Goal: Information Seeking & Learning: Compare options

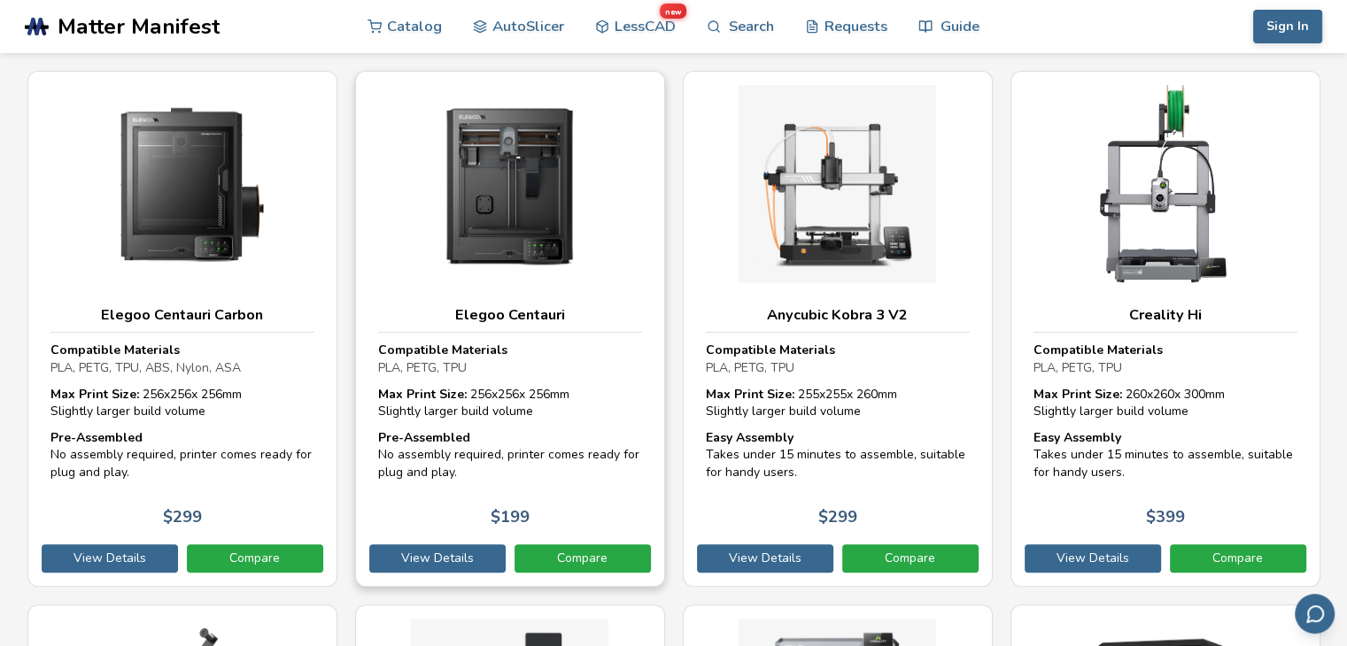
scroll to position [457, 0]
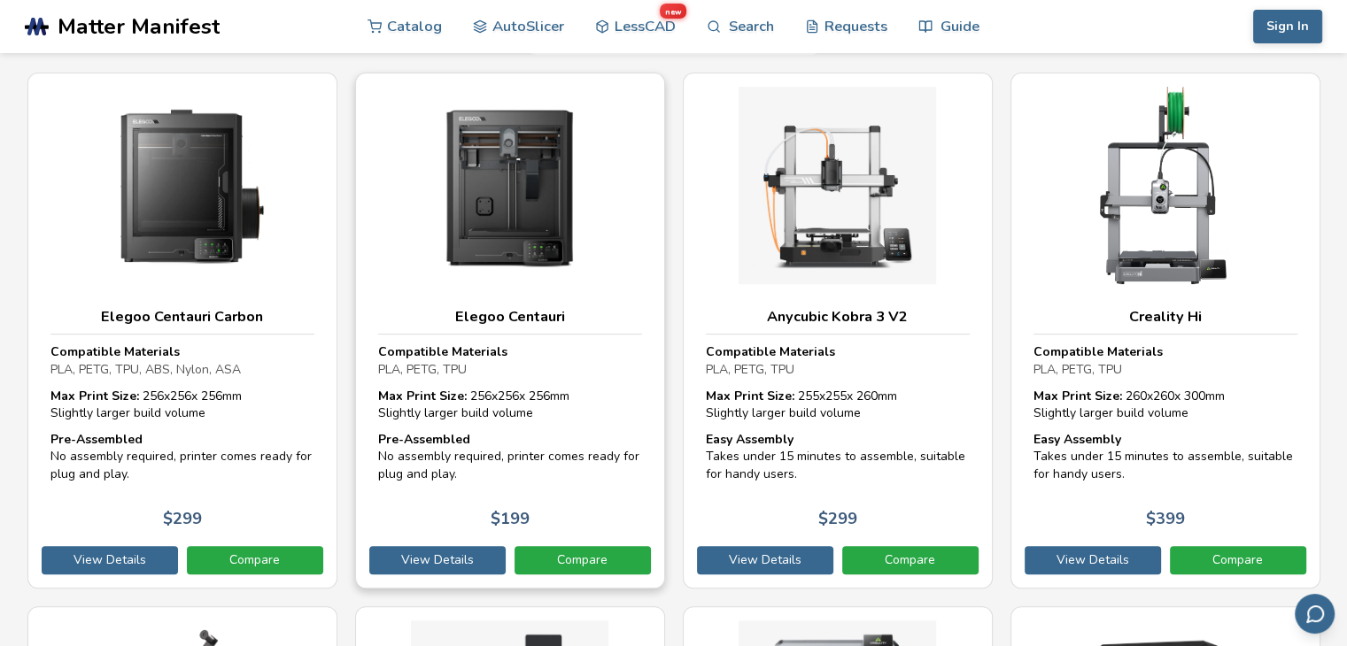
click at [583, 301] on div "Elegoo Centauri" at bounding box center [510, 317] width 264 height 36
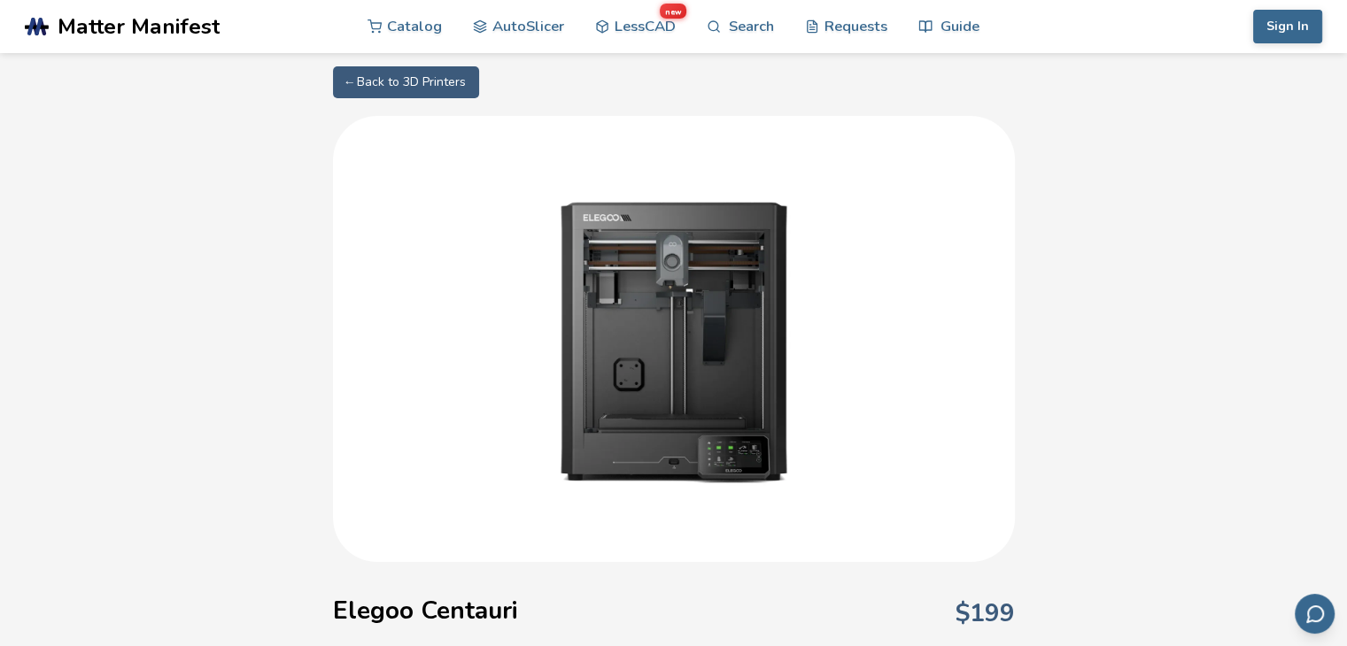
click at [376, 91] on link "← Back to 3D Printers" at bounding box center [406, 82] width 146 height 32
select select "**********"
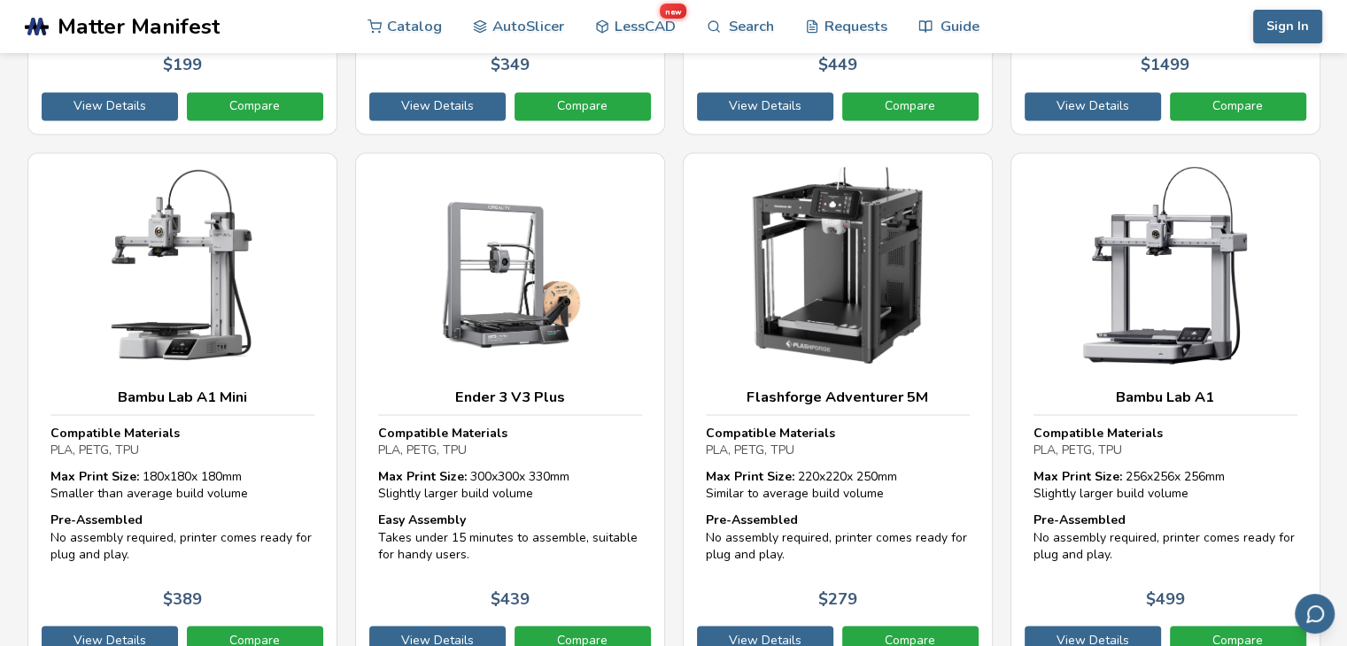
scroll to position [3035, 0]
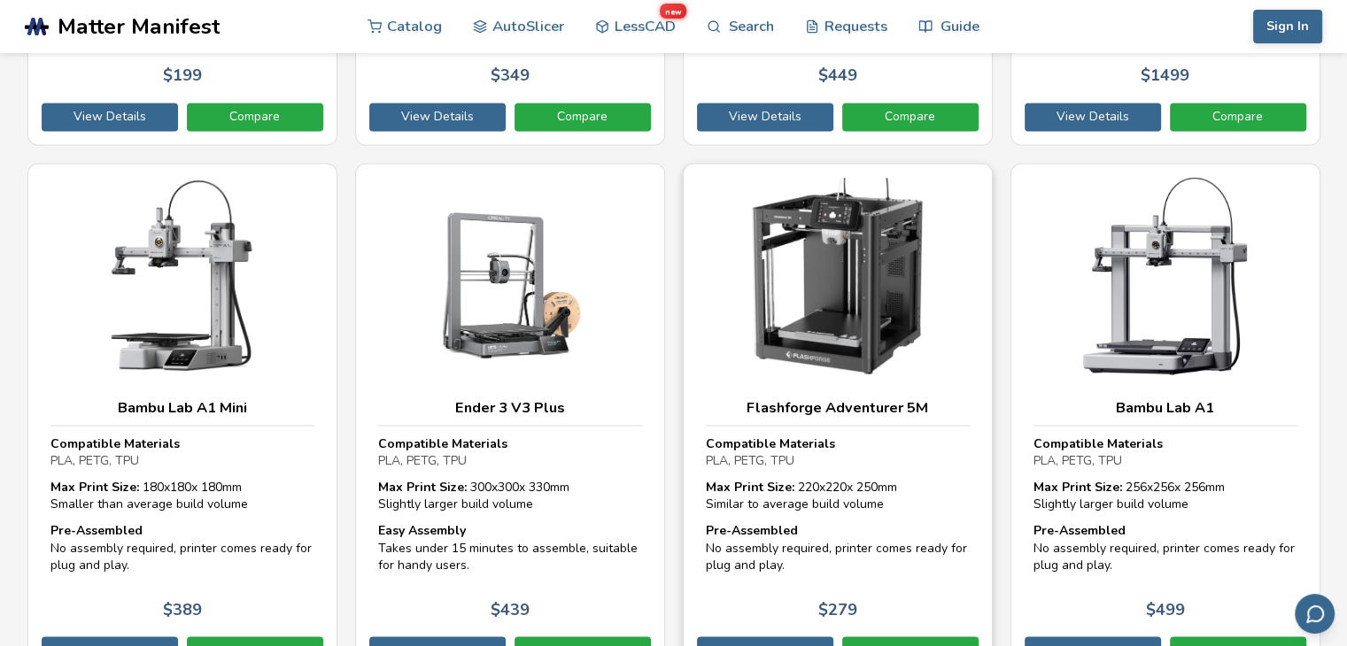
click at [896, 426] on div "Compatible Materials PLA, PETG, TPU Max Print Size: 220 x 220 x 250 mm Similar …" at bounding box center [838, 509] width 282 height 166
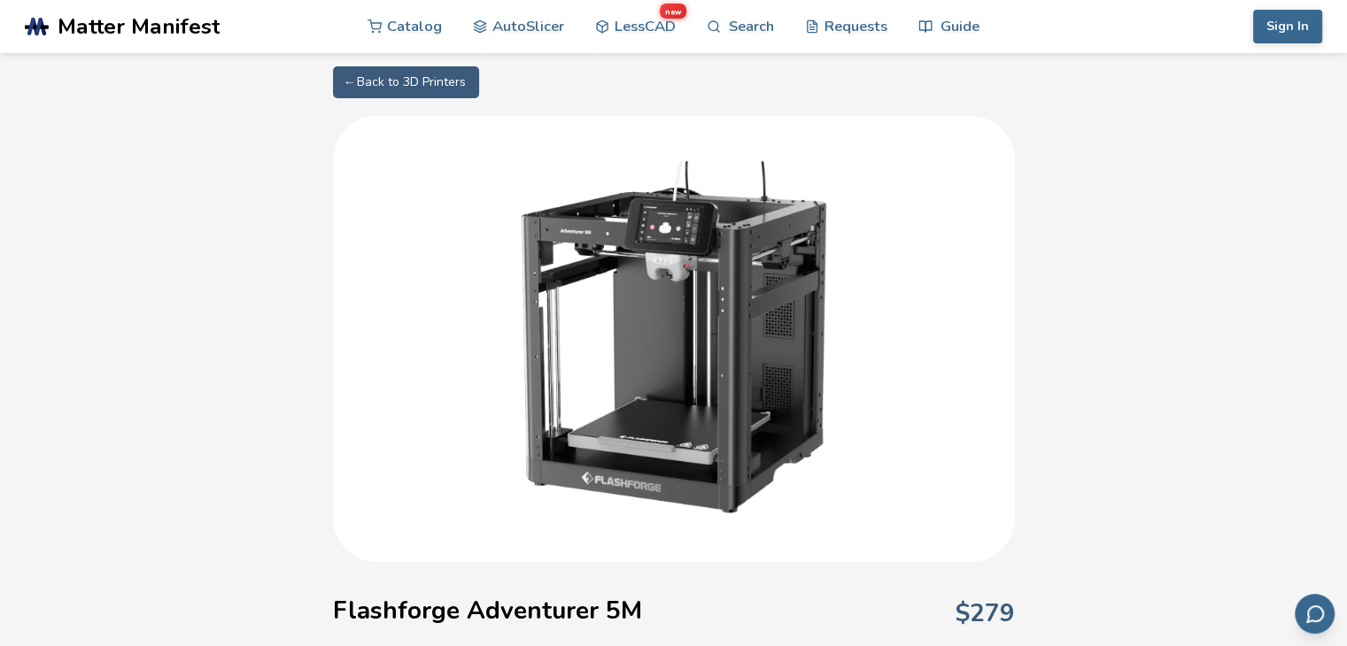
select select "**********"
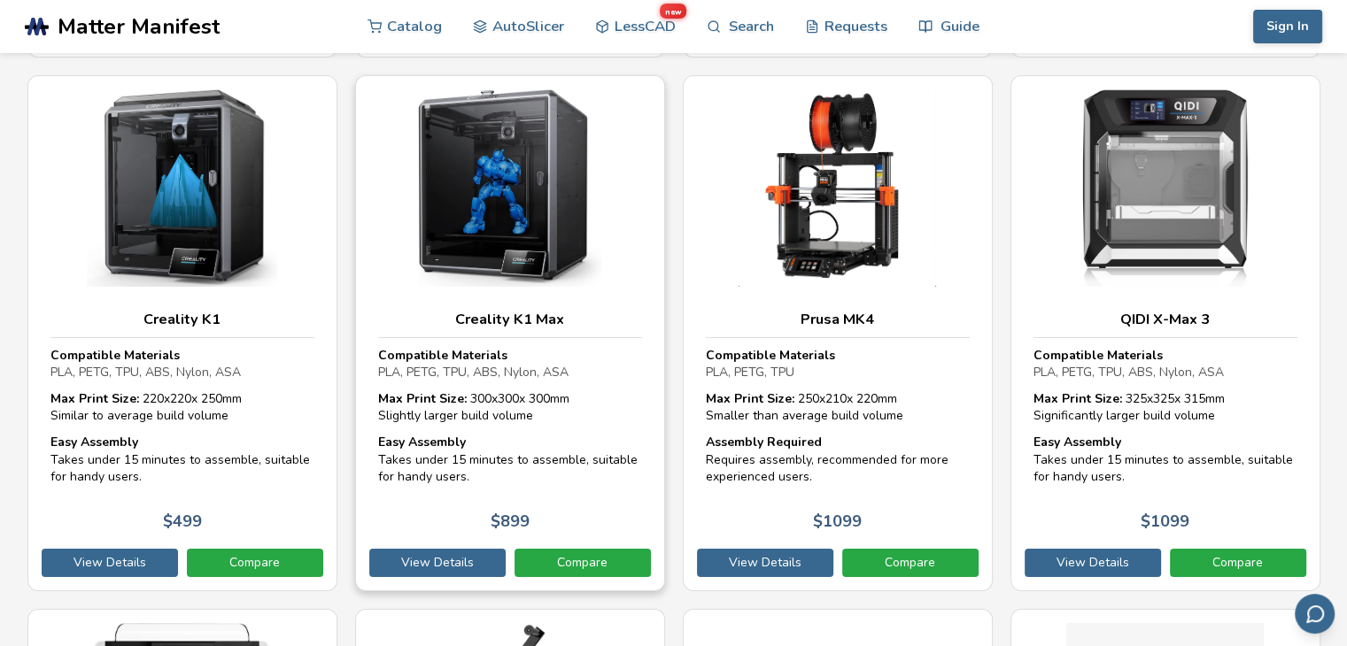
scroll to position [6327, 0]
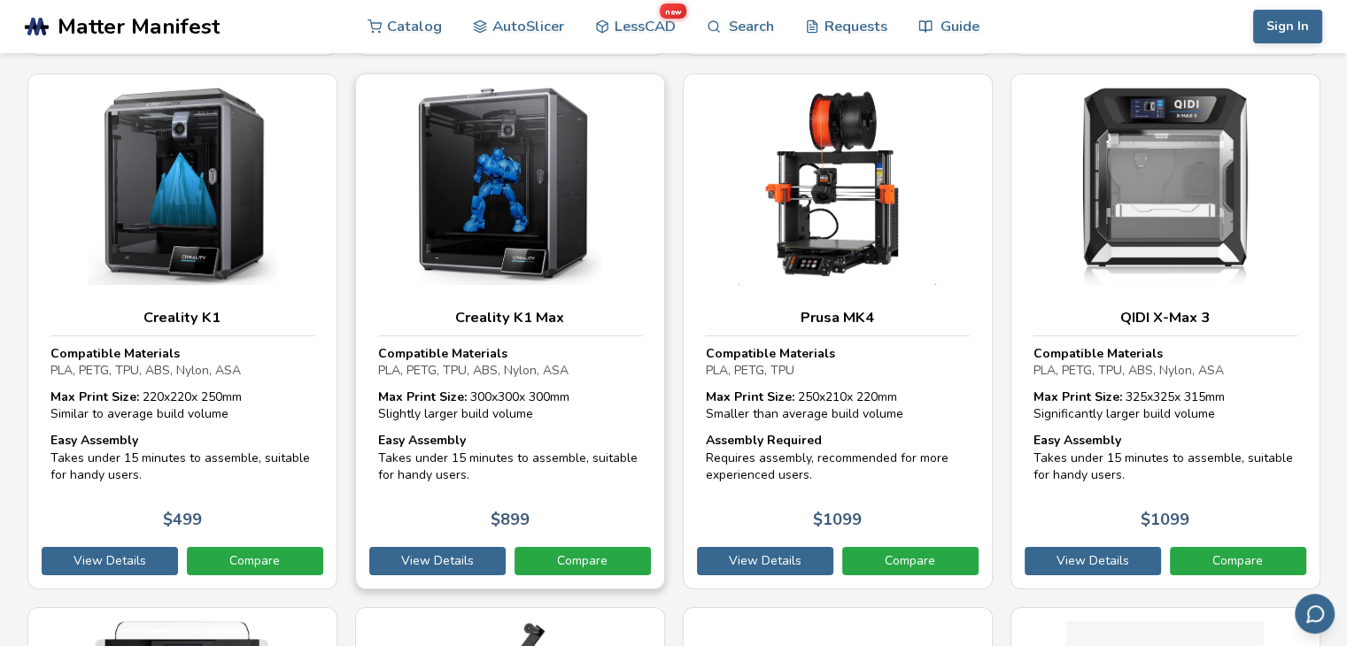
click at [584, 366] on div "Compatible Materials PLA, PETG, TPU, ABS, Nylon, ASA" at bounding box center [510, 362] width 264 height 35
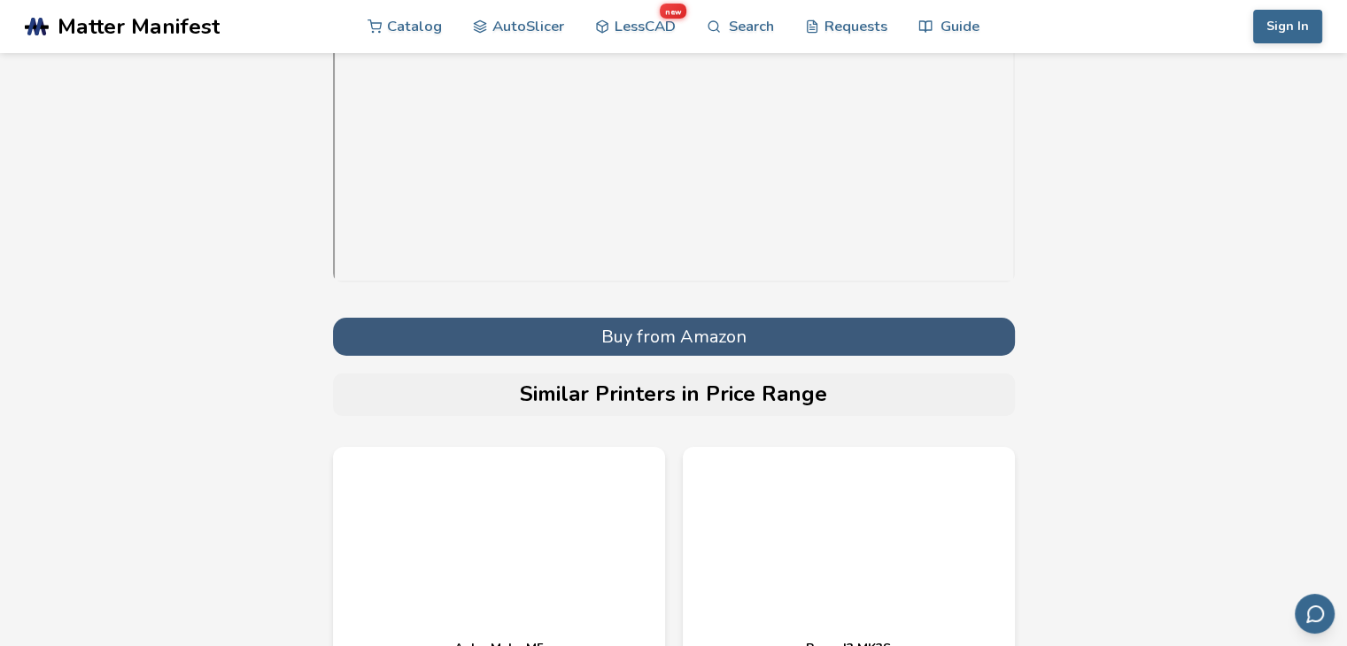
scroll to position [3, 0]
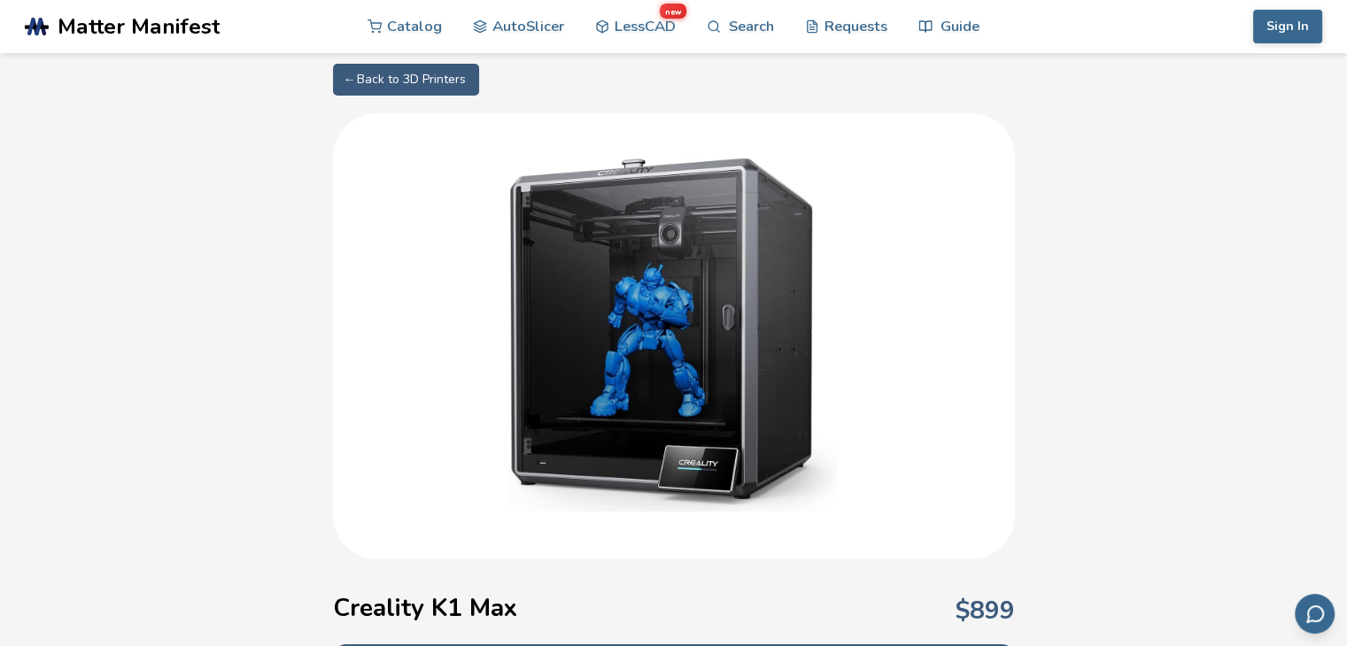
click at [355, 73] on link "← Back to 3D Printers" at bounding box center [406, 80] width 146 height 32
select select "**********"
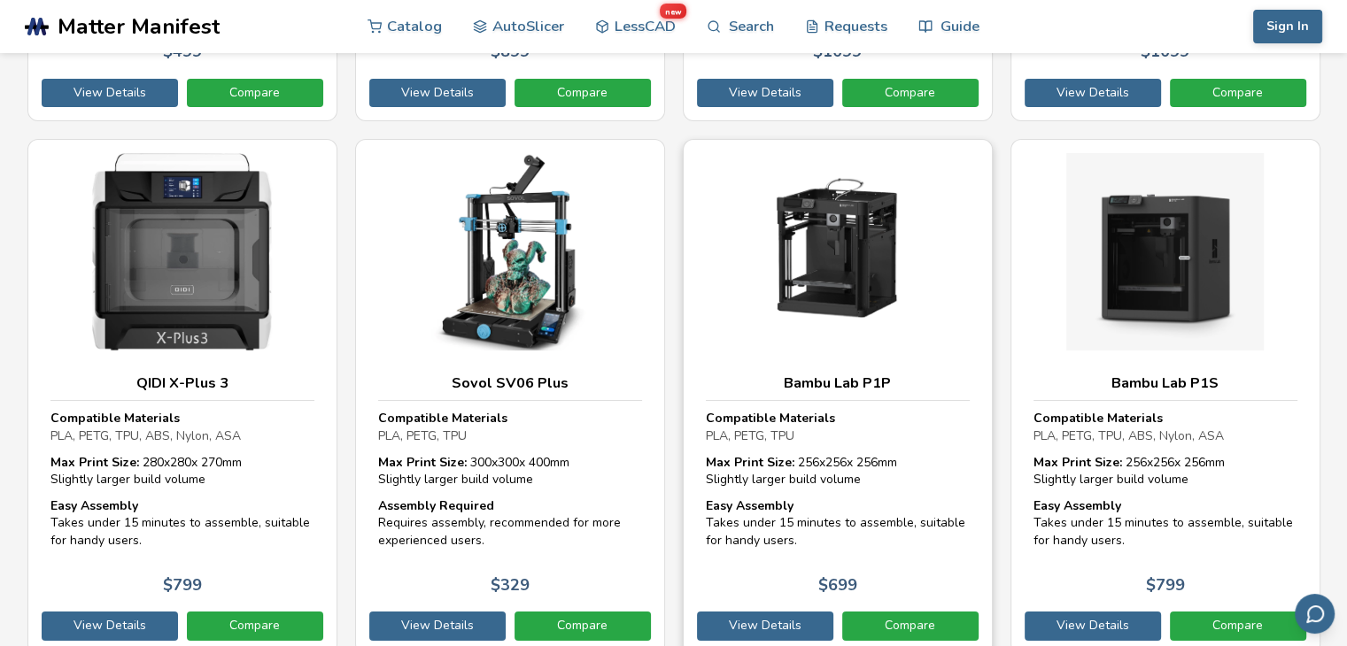
scroll to position [6757, 0]
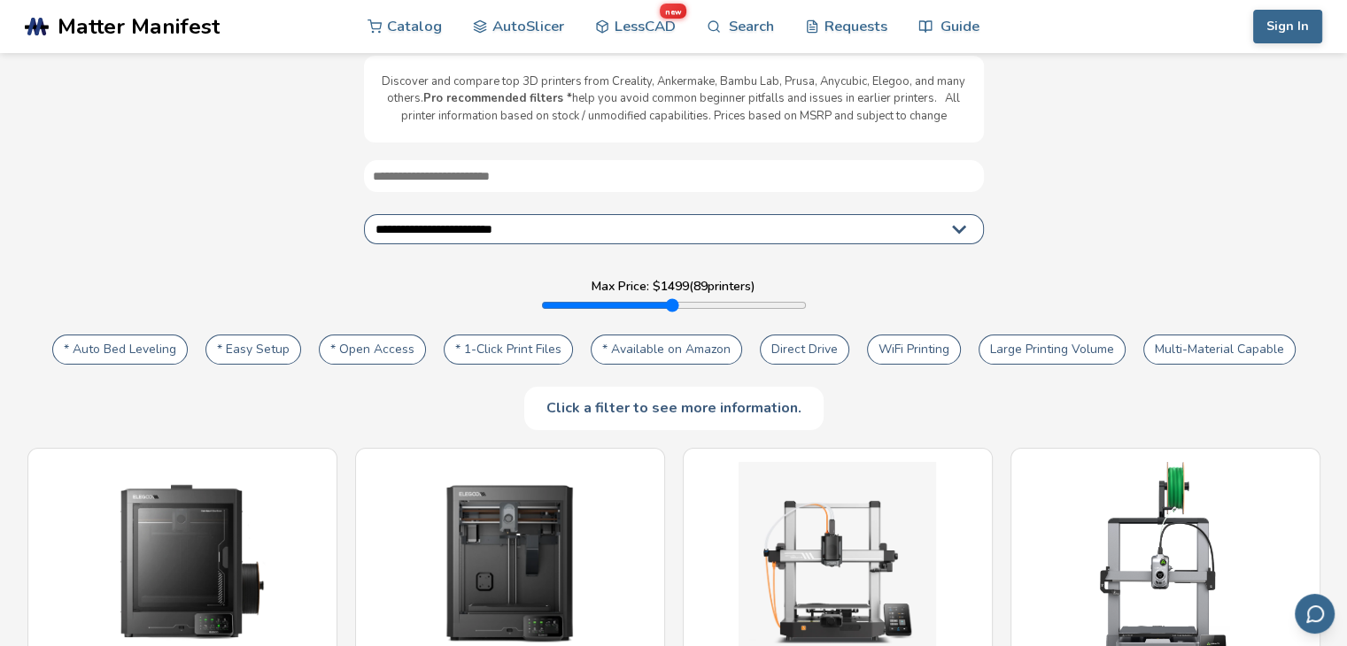
scroll to position [0, 0]
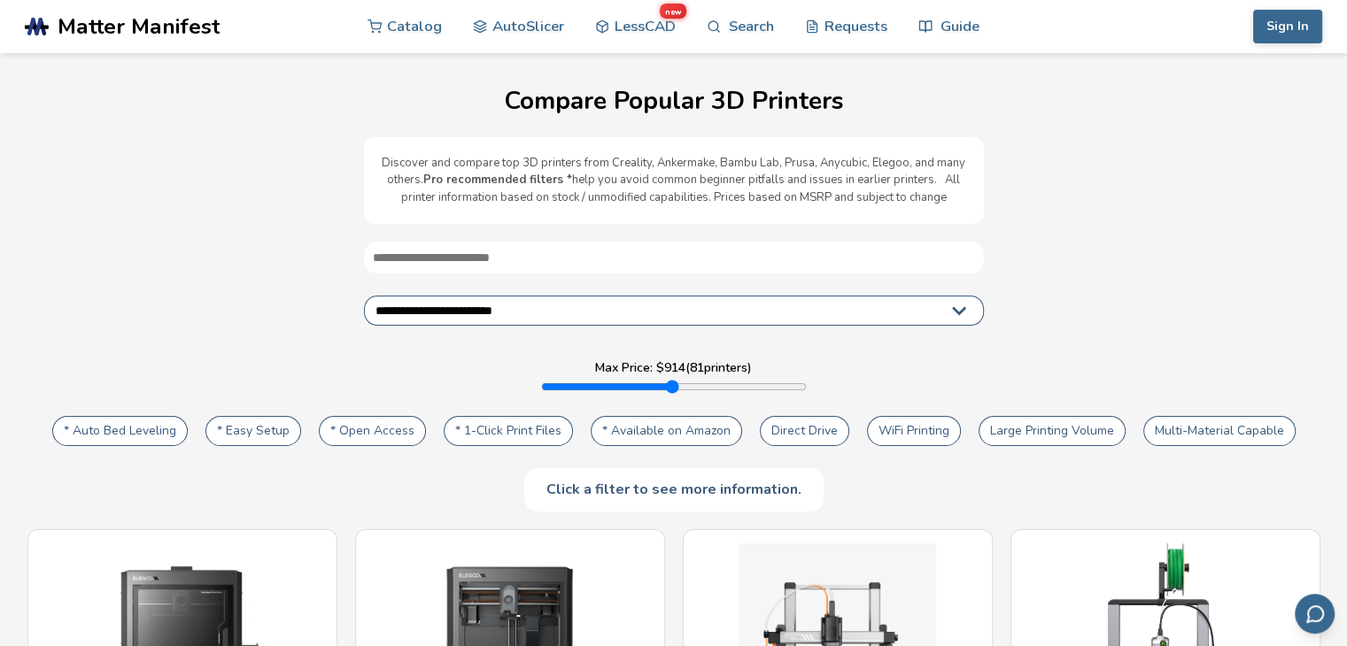
click at [692, 381] on input "range" at bounding box center [674, 387] width 266 height 14
click at [635, 382] on input "range" at bounding box center [674, 387] width 266 height 14
click at [606, 383] on input "range" at bounding box center [674, 387] width 266 height 14
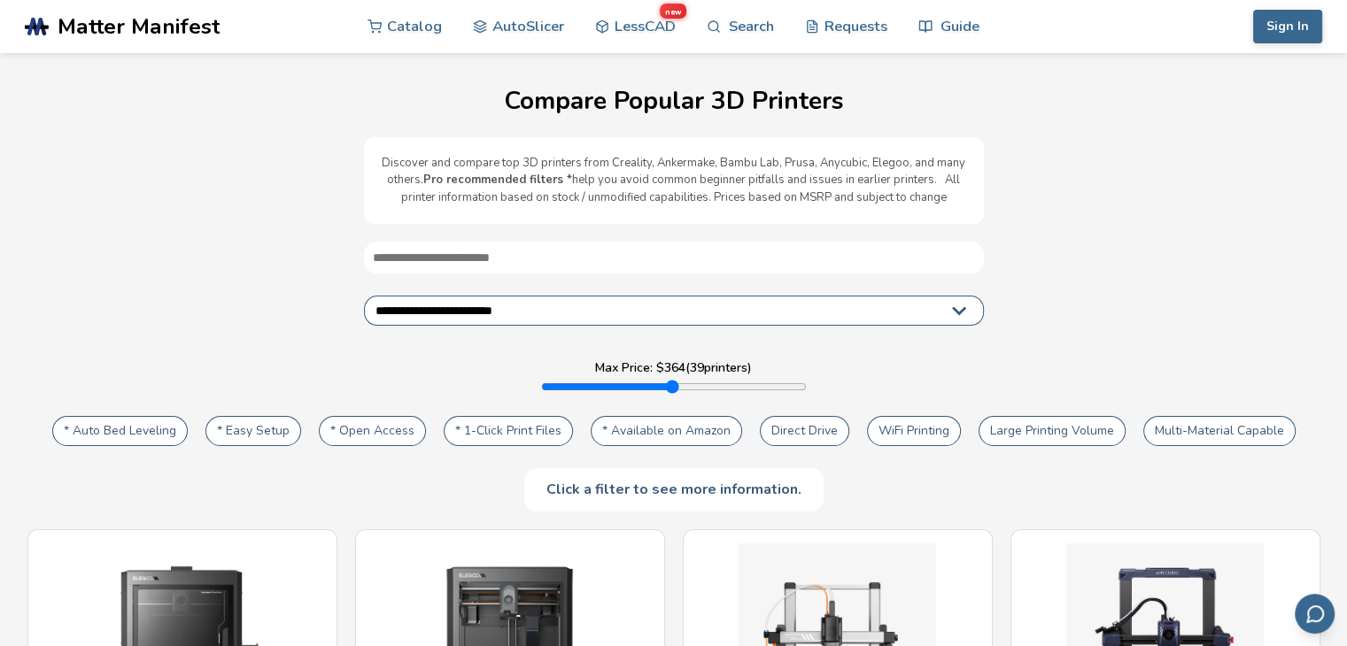
click at [588, 387] on input "range" at bounding box center [674, 387] width 266 height 14
click at [577, 385] on input "range" at bounding box center [674, 387] width 266 height 14
click at [574, 385] on input "range" at bounding box center [674, 387] width 266 height 14
type input "***"
click at [570, 387] on input "range" at bounding box center [674, 387] width 266 height 14
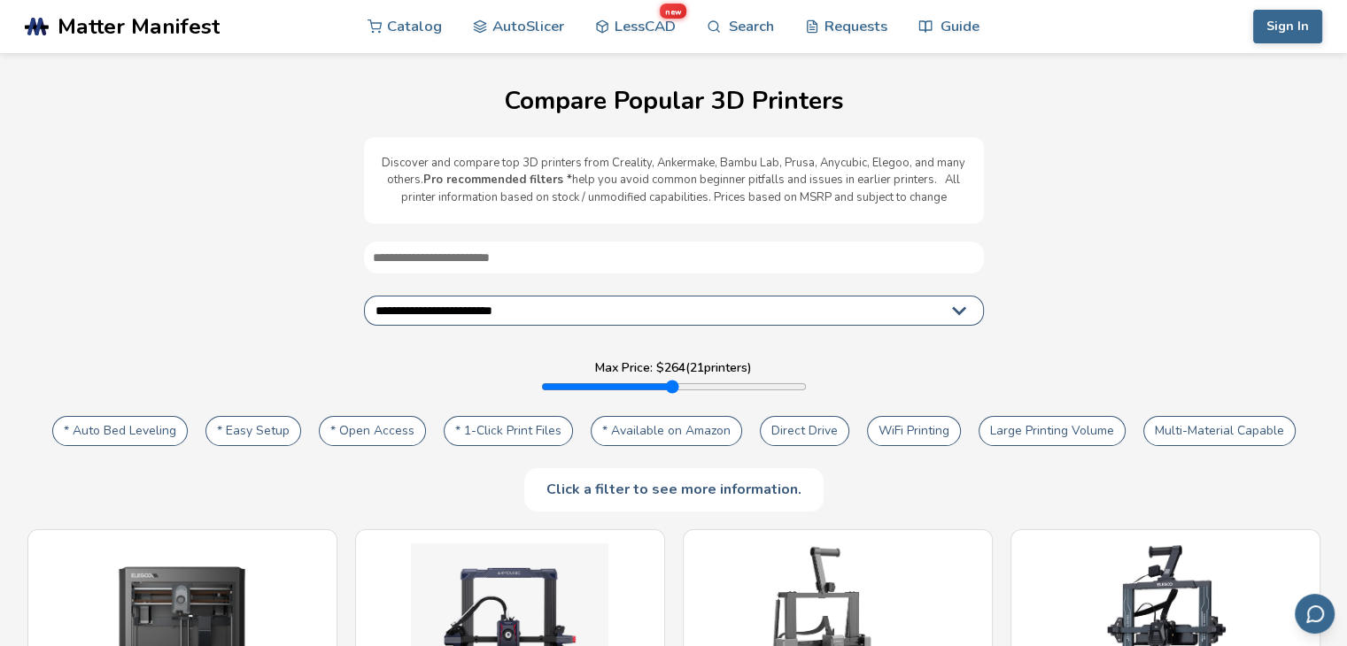
click at [850, 483] on div "* Auto Bed Leveling * Easy Setup * Open Access * 1-Click Print Files * Availabl…" at bounding box center [673, 461] width 1311 height 99
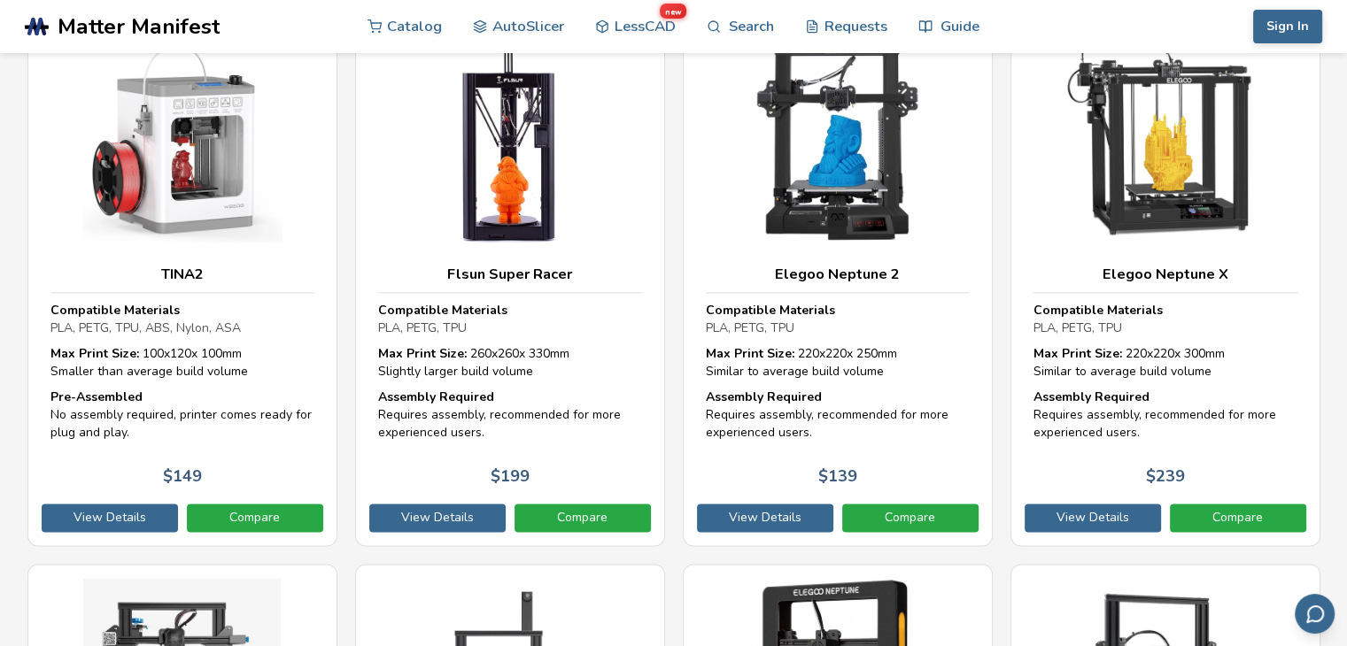
scroll to position [2100, 0]
click at [537, 195] on img at bounding box center [510, 143] width 264 height 198
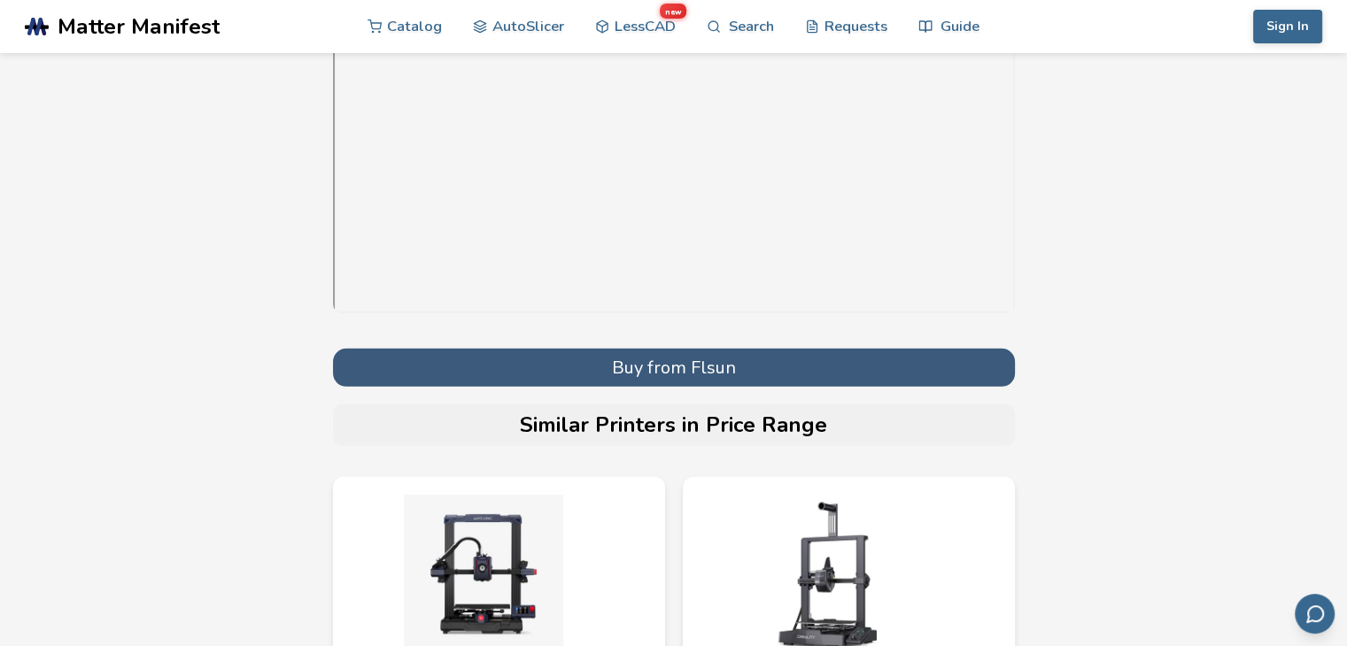
scroll to position [5046, 0]
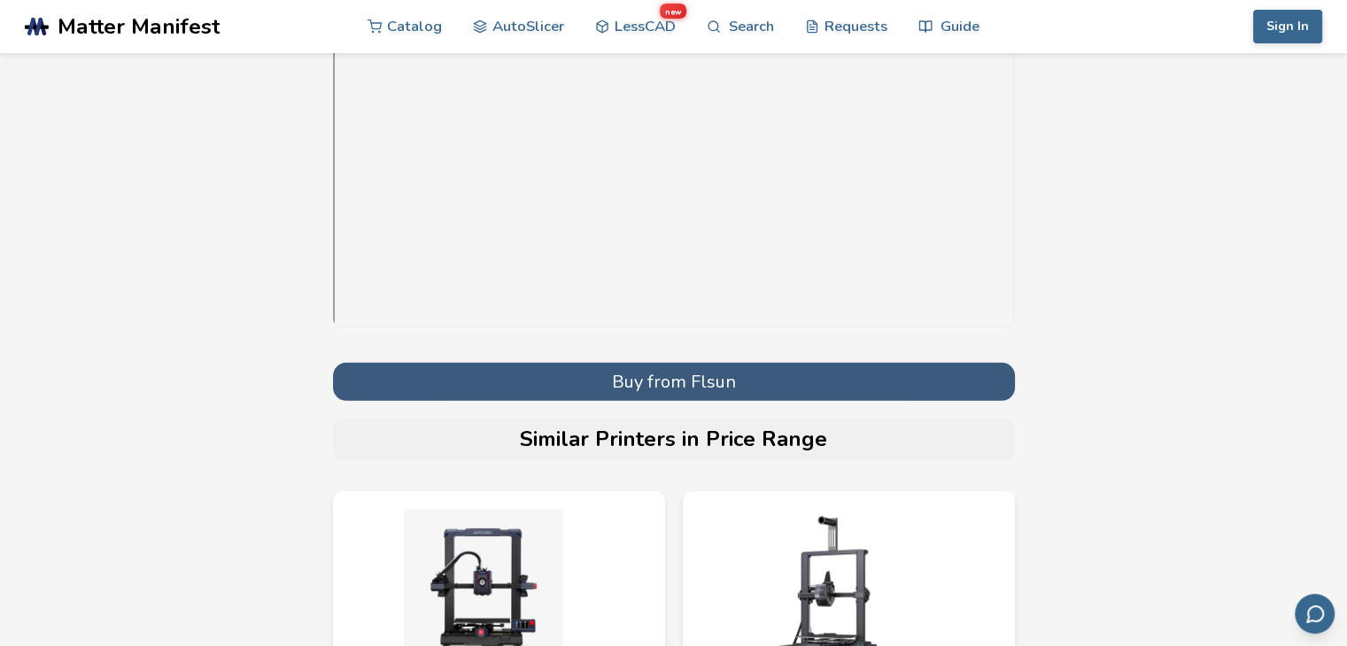
drag, startPoint x: 701, startPoint y: 427, endPoint x: 711, endPoint y: 423, distance: 10.4
click at [701, 428] on h2 "Similar Printers in Price Range" at bounding box center [674, 440] width 664 height 25
click at [742, 444] on div "Similar Printers in Price Range" at bounding box center [674, 440] width 682 height 42
click at [735, 433] on h2 "Similar Printers in Price Range" at bounding box center [674, 440] width 664 height 25
click at [722, 382] on button "Buy from Flsun" at bounding box center [674, 382] width 682 height 38
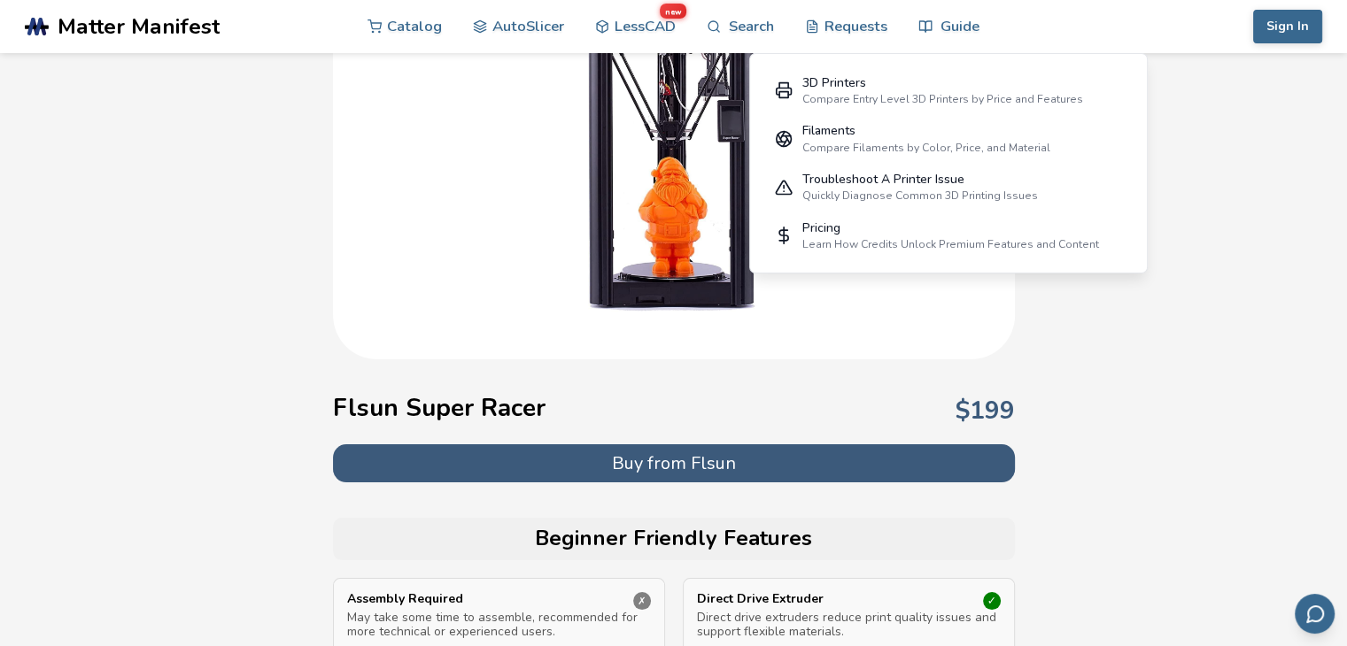
scroll to position [266, 0]
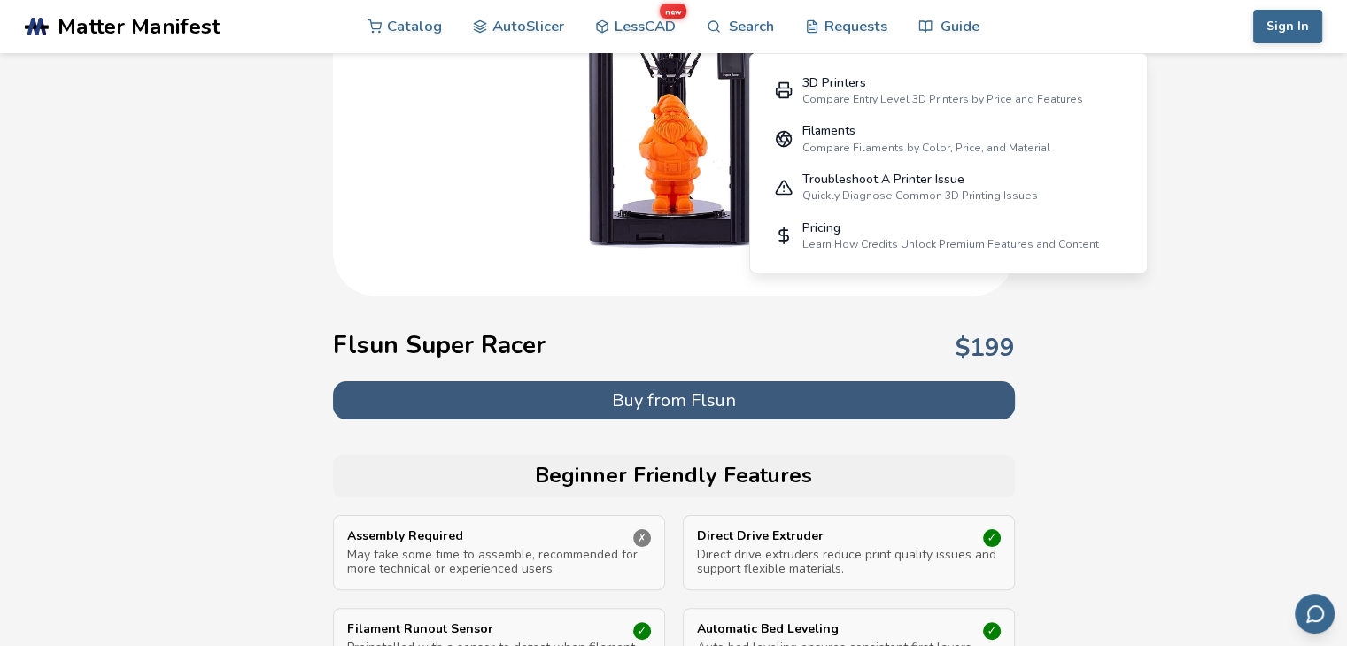
drag, startPoint x: 554, startPoint y: 348, endPoint x: 449, endPoint y: 326, distance: 107.7
click at [449, 326] on div "Flsun Super Racer $ 199" at bounding box center [674, 347] width 682 height 67
click at [552, 352] on div "Flsun Super Racer $ 199" at bounding box center [674, 347] width 682 height 67
click at [544, 342] on div "Flsun Super Racer $ 199" at bounding box center [674, 347] width 682 height 67
drag, startPoint x: 549, startPoint y: 343, endPoint x: 294, endPoint y: 355, distance: 255.3
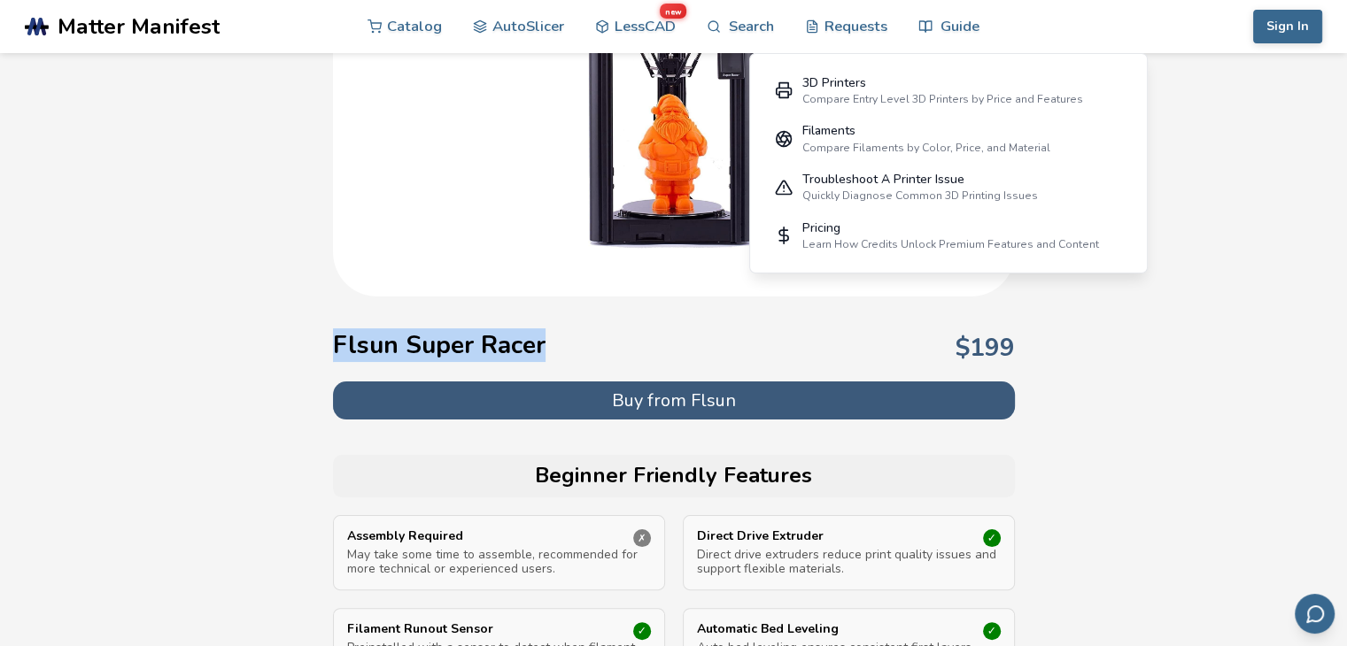
copy h1 "Flsun Super Racer"
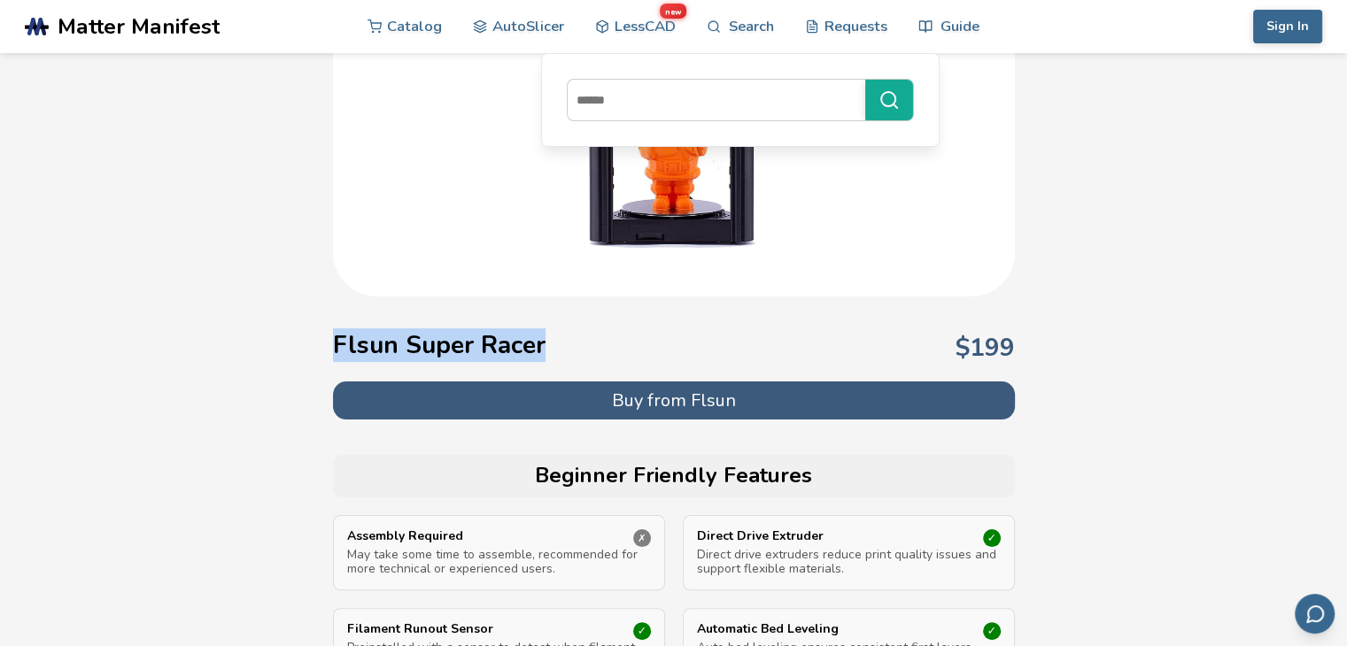
copy h1 "Flsun Super Racer"
